Goal: Navigation & Orientation: Find specific page/section

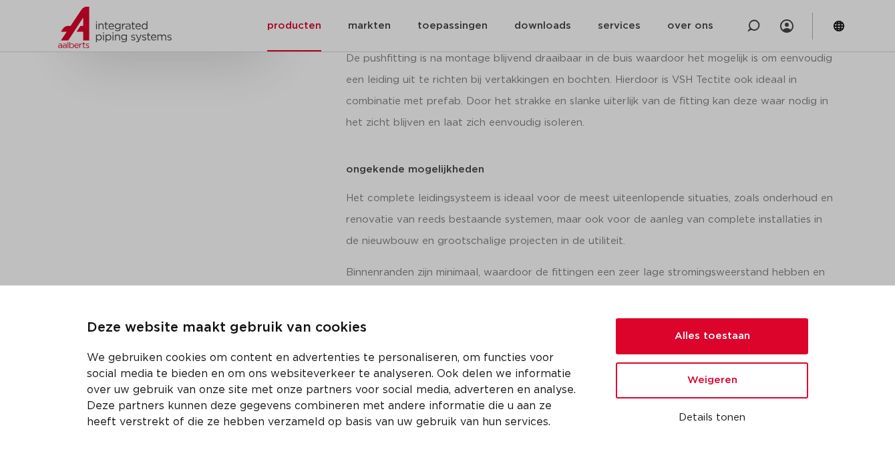
scroll to position [535, 0]
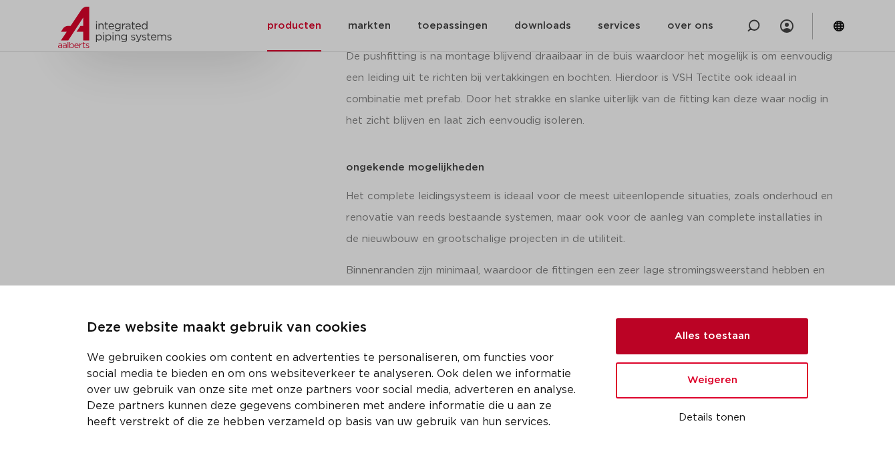
click at [698, 324] on button "Alles toestaan" at bounding box center [712, 336] width 192 height 36
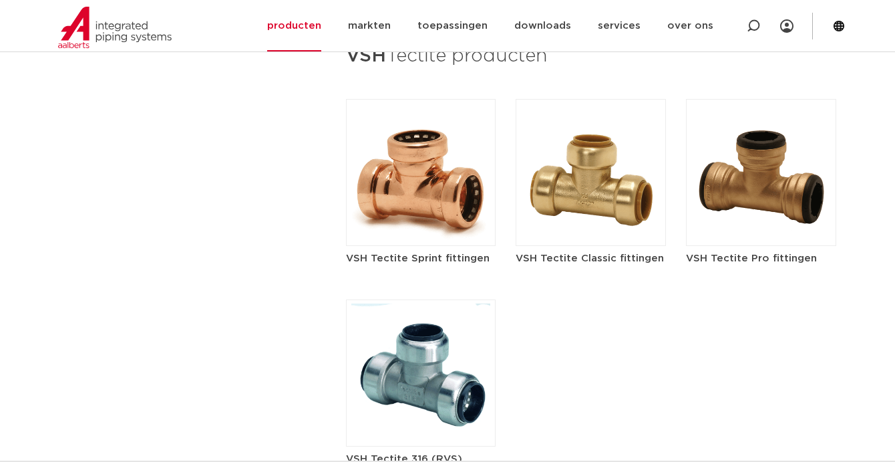
scroll to position [1470, 0]
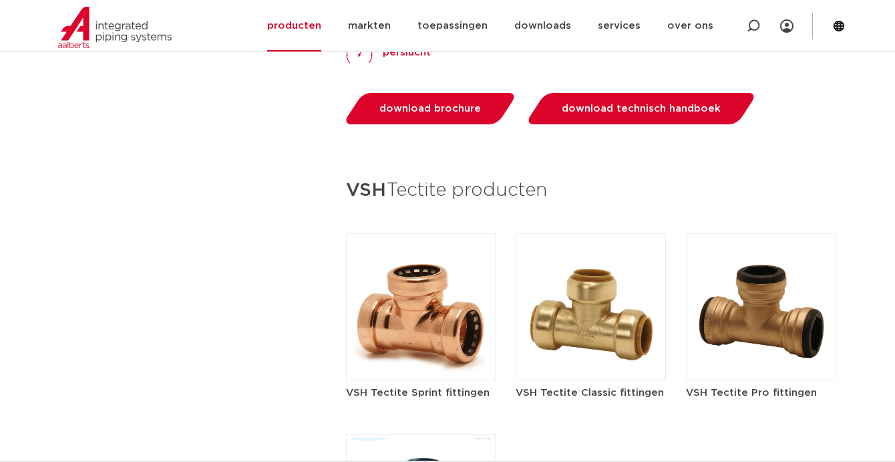
click at [448, 304] on img at bounding box center [421, 306] width 150 height 147
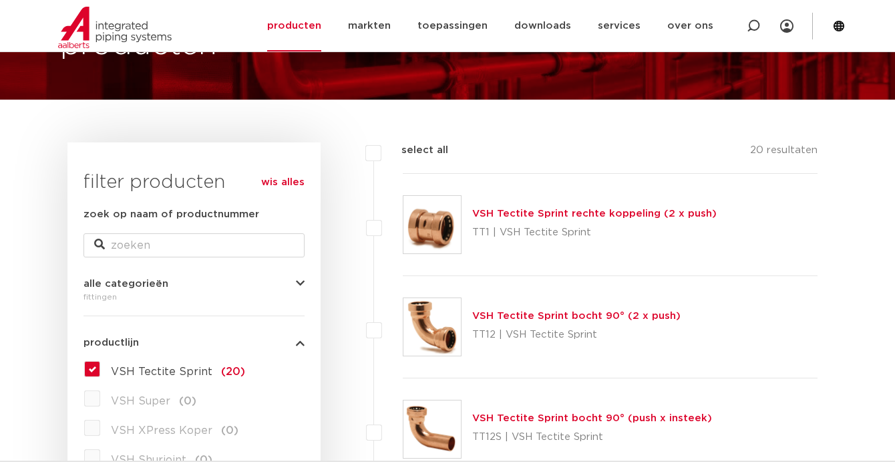
scroll to position [134, 0]
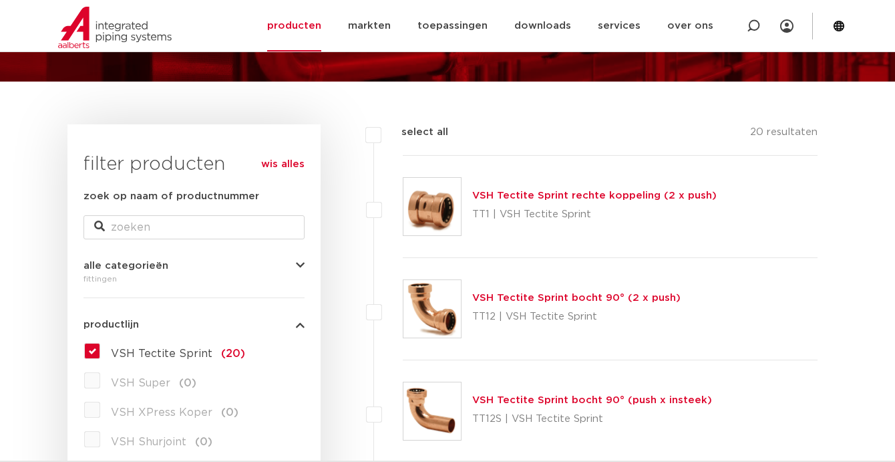
click at [641, 293] on link "VSH Tectite Sprint bocht 90° (2 x push)" at bounding box center [576, 298] width 208 height 10
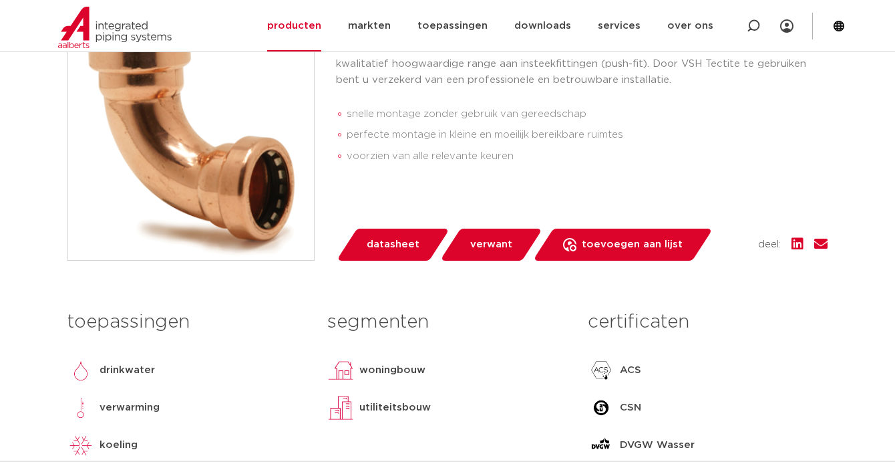
scroll to position [334, 0]
